Goal: Information Seeking & Learning: Learn about a topic

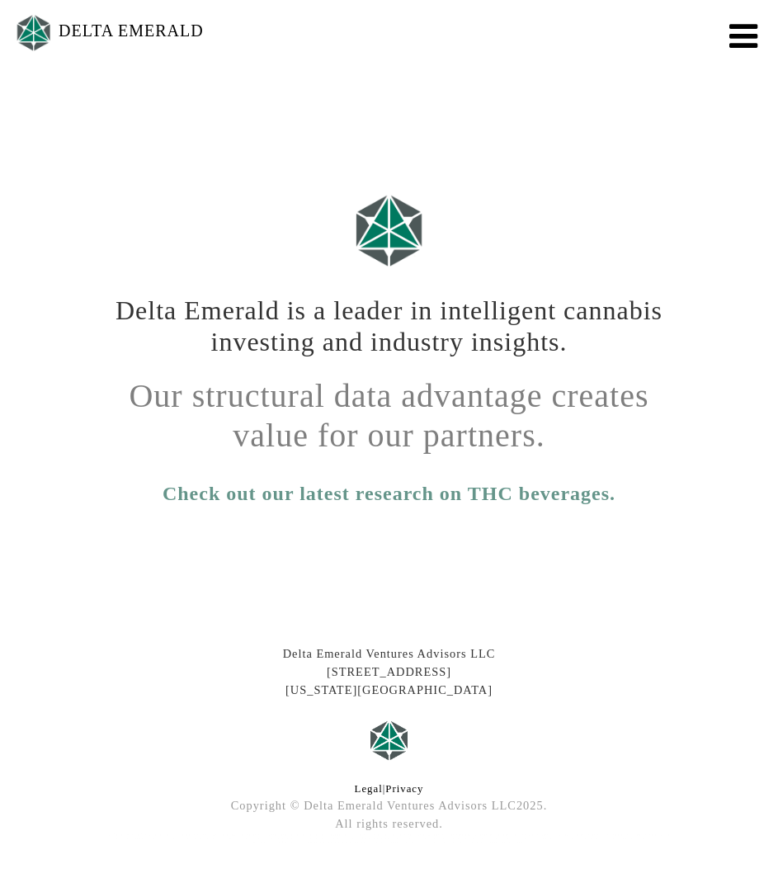
click at [276, 294] on h1 "Delta Emerald is a leader in intelligent cannabis investing and industry insigh…" at bounding box center [389, 320] width 569 height 76
click at [271, 177] on div "Delta Emerald is a leader in intelligent cannabis investing and industry insigh…" at bounding box center [389, 312] width 594 height 392
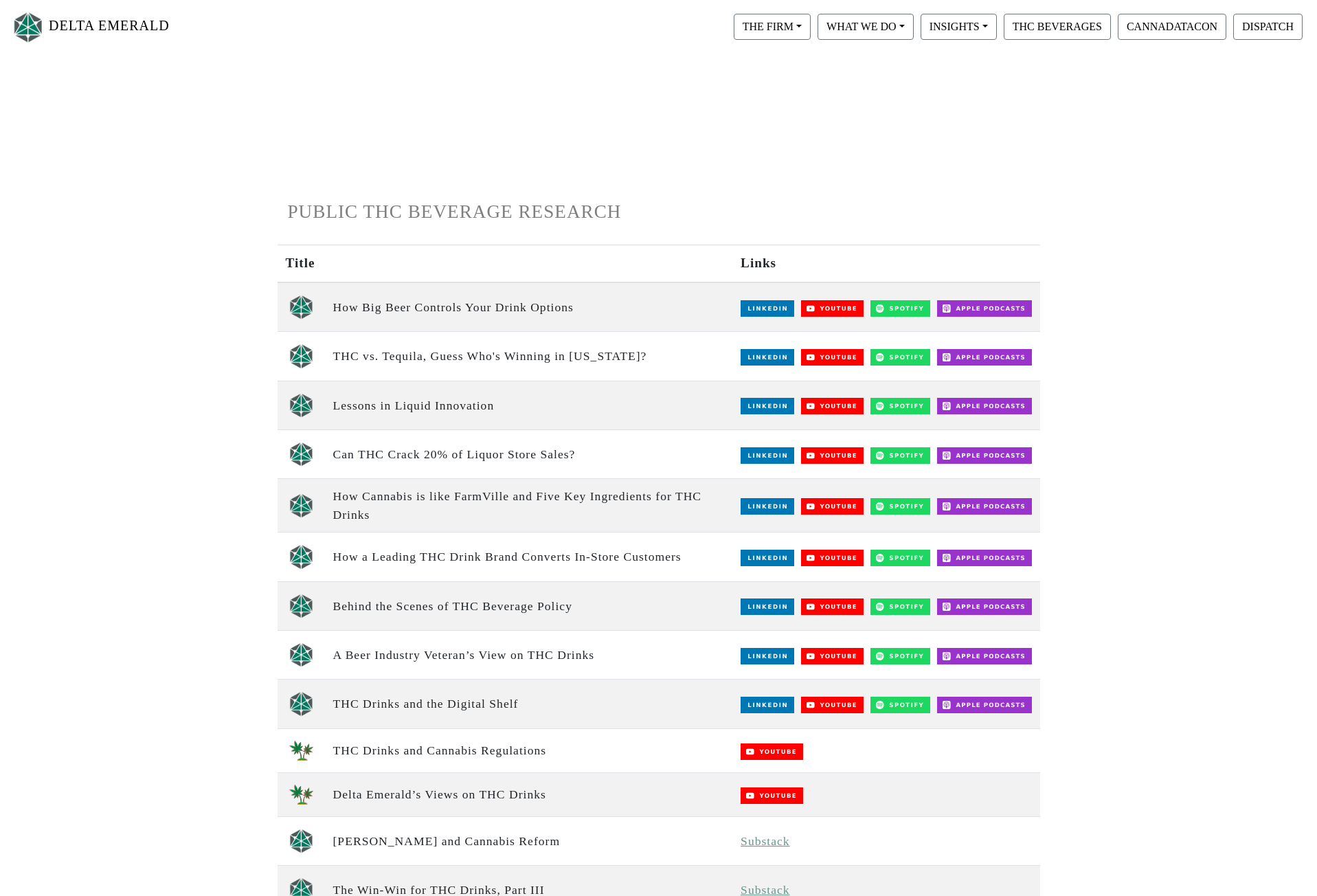
click at [421, 205] on h1 "PUBLIC THC BEVERAGE RESEARCH" at bounding box center [659, 212] width 742 height 22
click at [453, 346] on td "THC vs. Tequila, Guess Who's Winning in Texas?" at bounding box center [529, 356] width 408 height 49
click at [434, 358] on td "THC vs. Tequila, Guess Who's Winning in Texas?" at bounding box center [529, 356] width 408 height 49
click at [435, 358] on td "THC vs. Tequila, Guess Who's Winning in Texas?" at bounding box center [529, 356] width 408 height 49
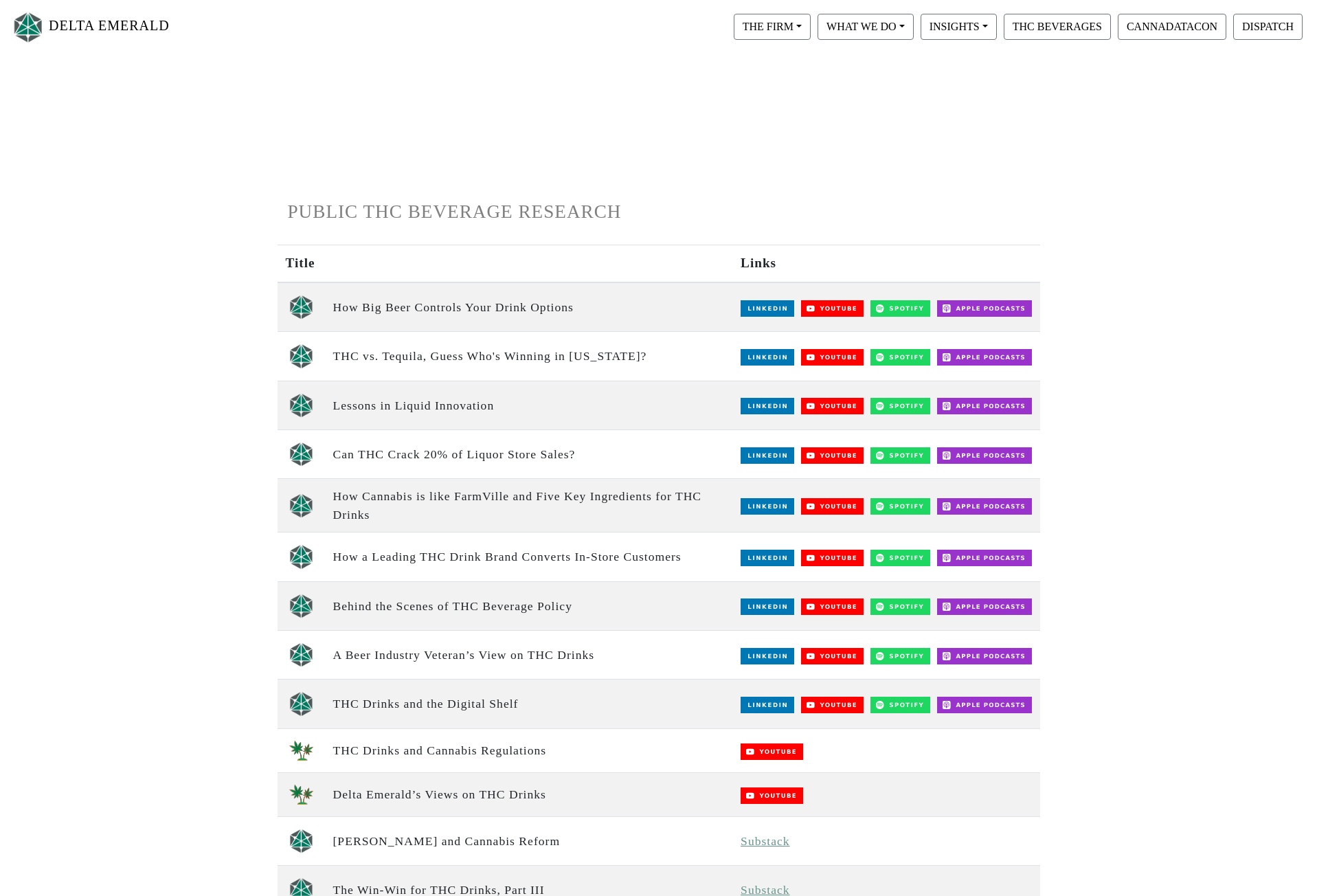
click at [439, 403] on td "Lessons in Liquid Innovation" at bounding box center [529, 405] width 408 height 49
click at [399, 411] on td "Lessons in Liquid Innovation" at bounding box center [529, 405] width 408 height 49
click at [453, 490] on td "How Cannabis is like FarmVille and Five Key Ingredients for THC Drinks" at bounding box center [529, 505] width 408 height 53
click at [586, 515] on td "How Cannabis is like FarmVille and Five Key Ingredients for THC Drinks" at bounding box center [529, 505] width 408 height 53
click at [404, 498] on td "How Cannabis is like FarmVille and Five Key Ingredients for THC Drinks" at bounding box center [529, 505] width 408 height 53
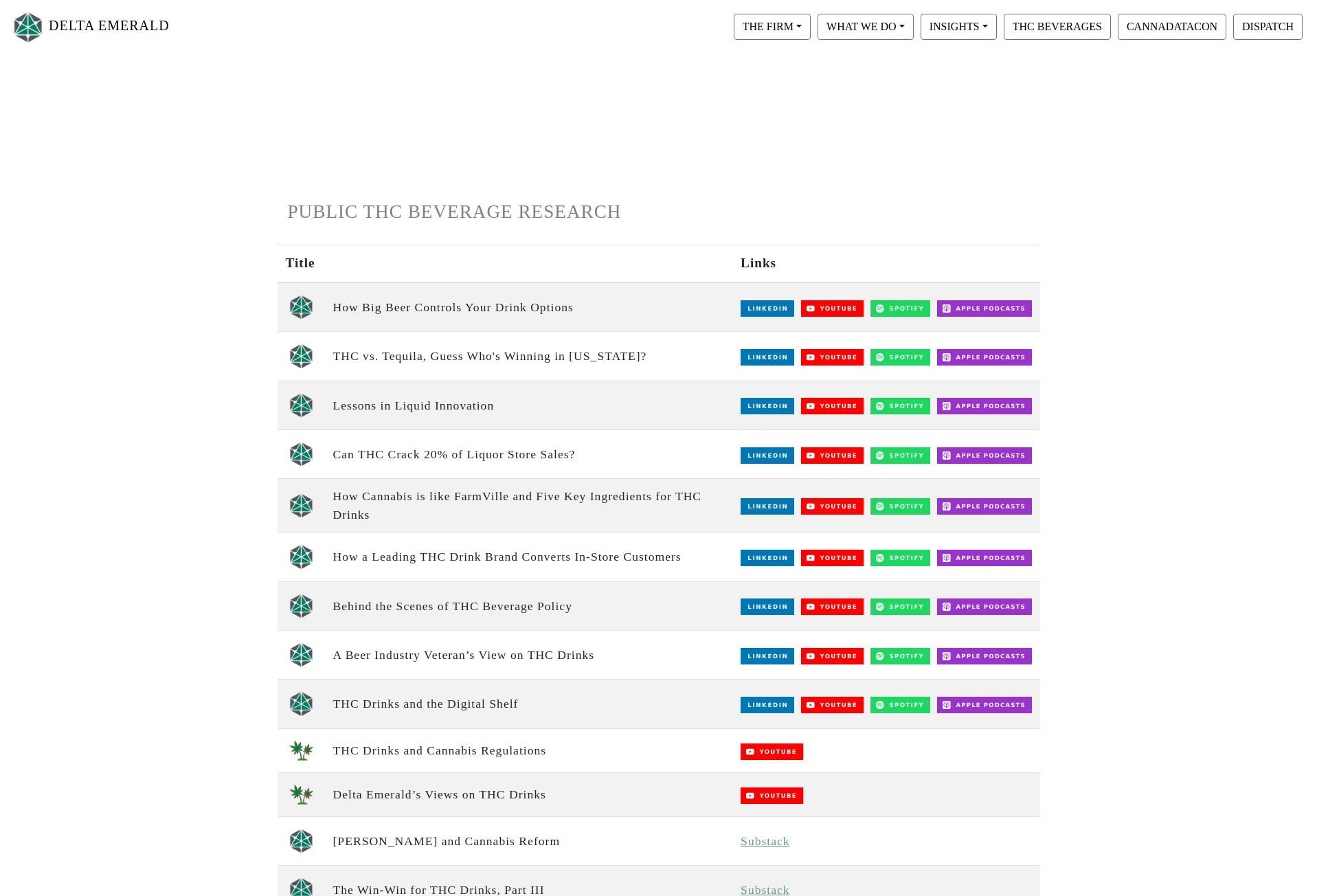
click at [437, 530] on td "How Cannabis is like FarmVille and Five Key Ingredients for THC Drinks" at bounding box center [529, 505] width 408 height 53
click at [956, 32] on button "INSIGHTS" at bounding box center [959, 26] width 77 height 26
click at [983, 64] on link "View All" at bounding box center [972, 62] width 108 height 22
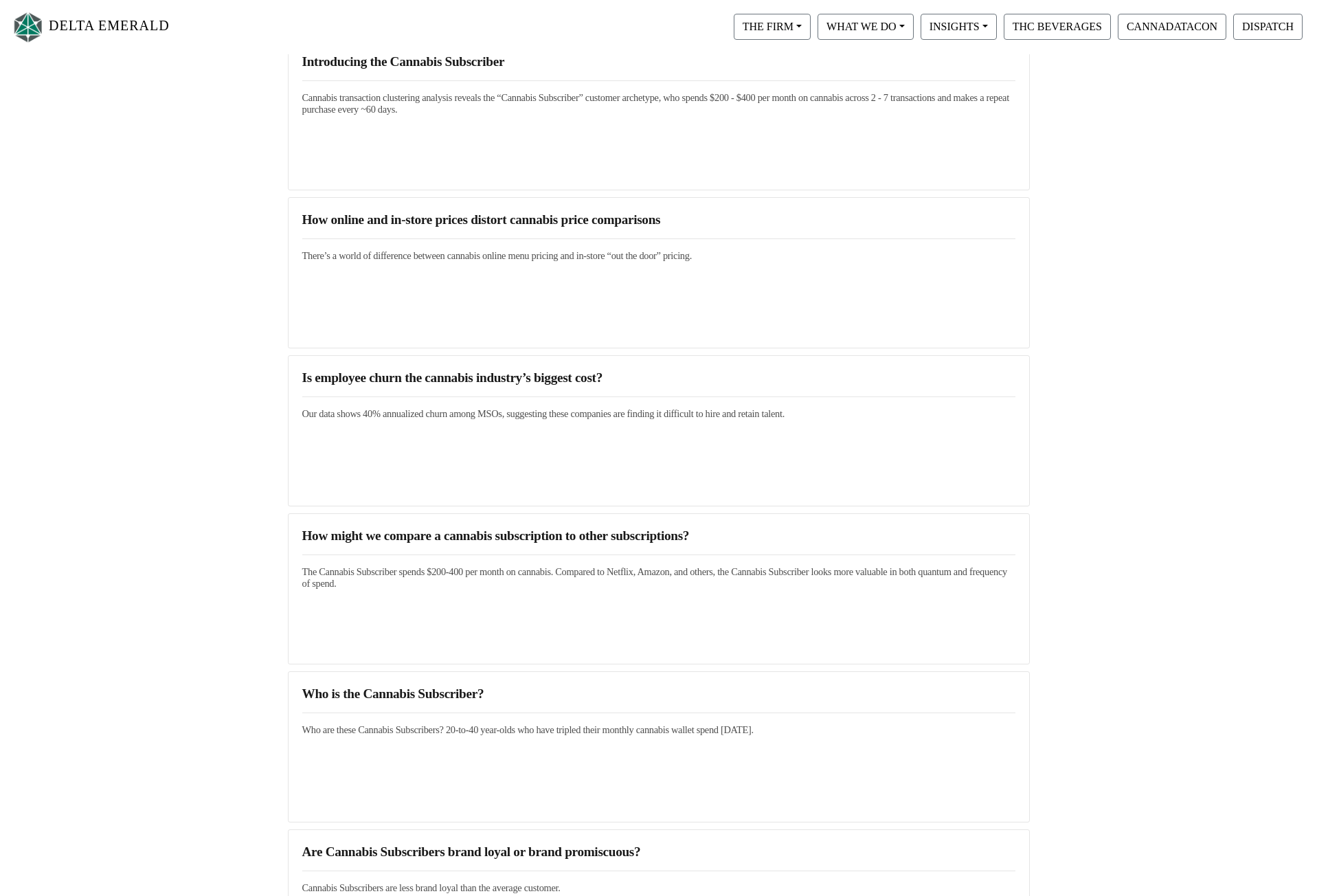
scroll to position [275, 0]
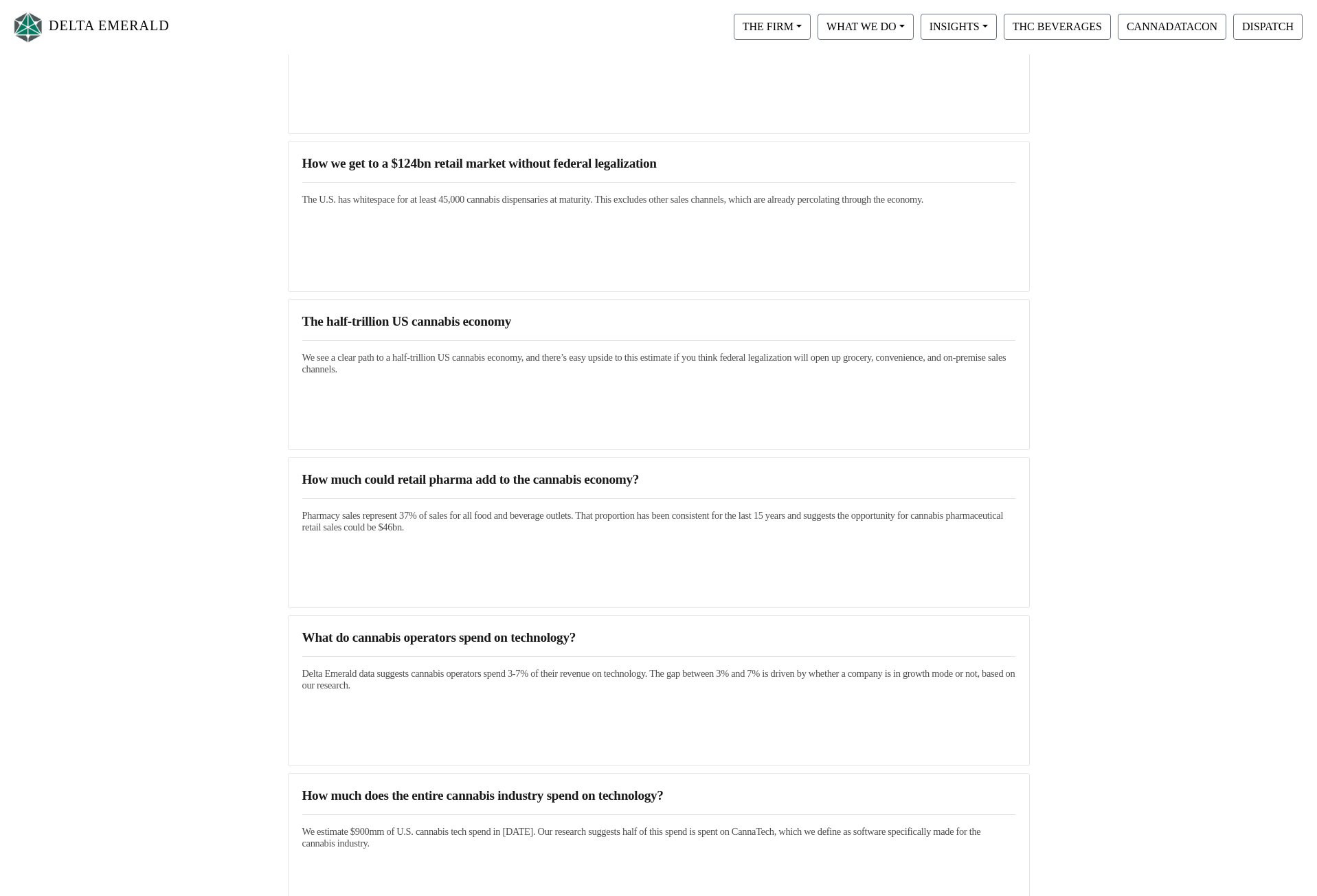
scroll to position [2251, 0]
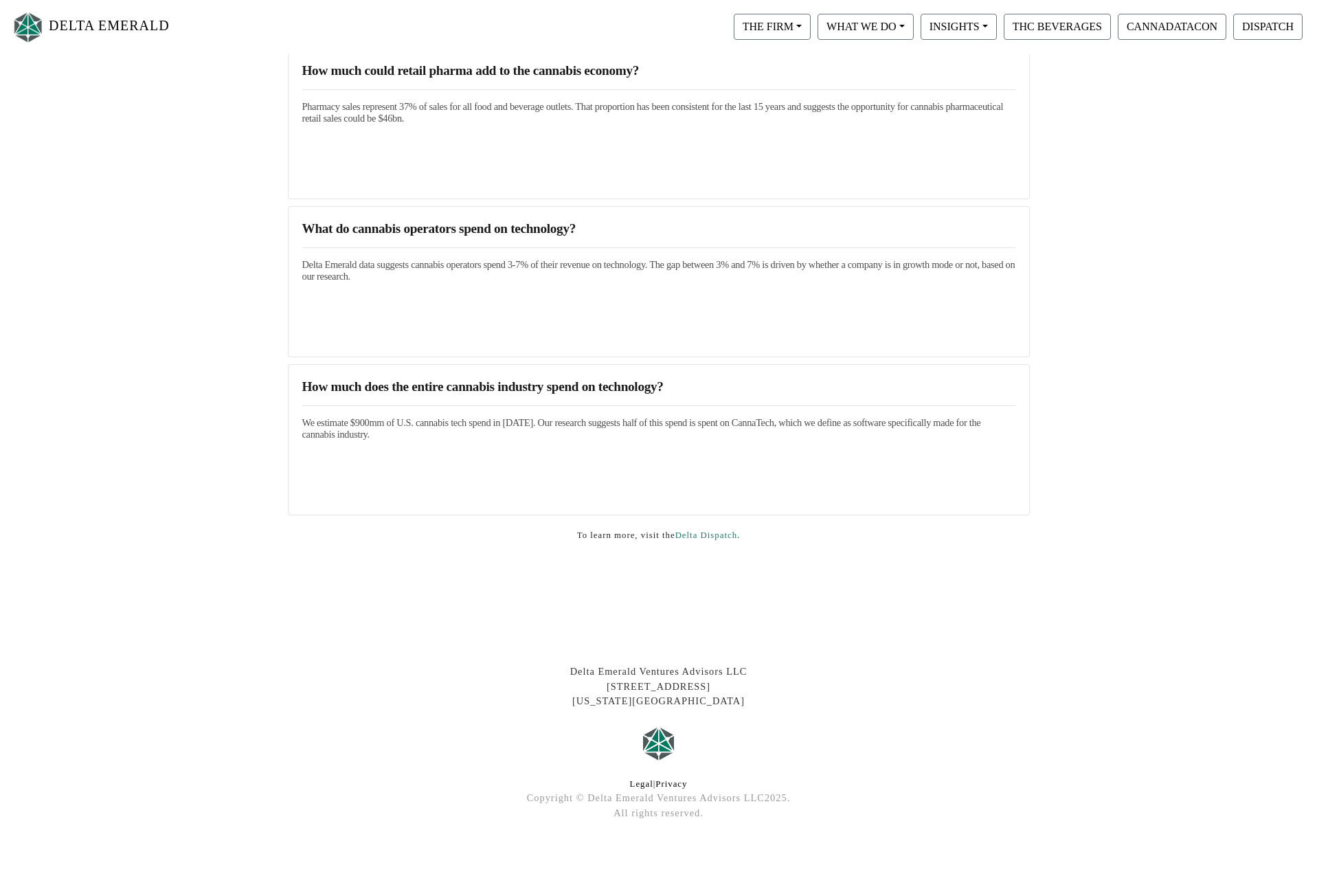
click at [701, 532] on link "Delta Dispatch" at bounding box center [706, 535] width 62 height 10
